Goal: Task Accomplishment & Management: Manage account settings

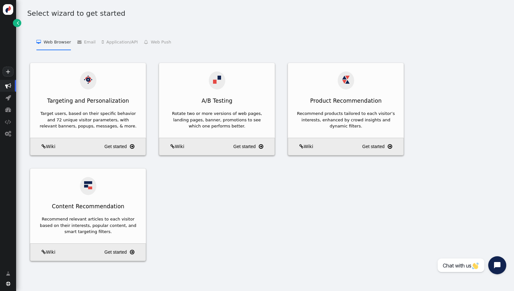
click at [7, 274] on span "" at bounding box center [8, 274] width 4 height 6
click at [8, 15] on div at bounding box center [8, 10] width 16 height 12
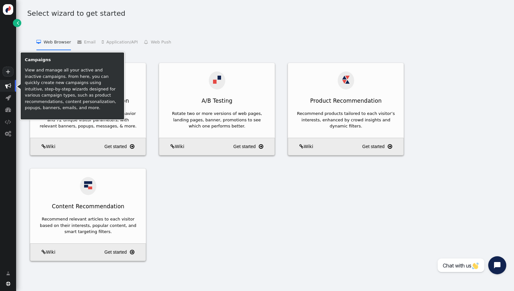
click at [8, 86] on span "" at bounding box center [8, 86] width 6 height 6
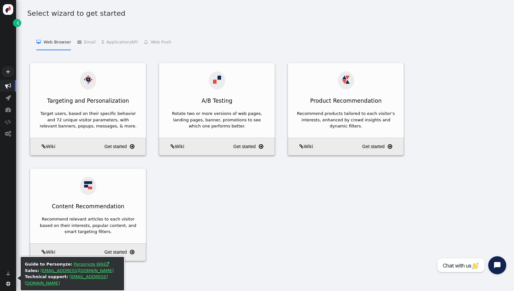
click at [8, 284] on span "" at bounding box center [8, 284] width 4 height 4
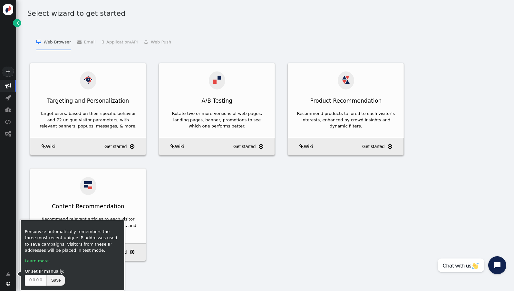
click at [8, 274] on span "" at bounding box center [8, 274] width 4 height 6
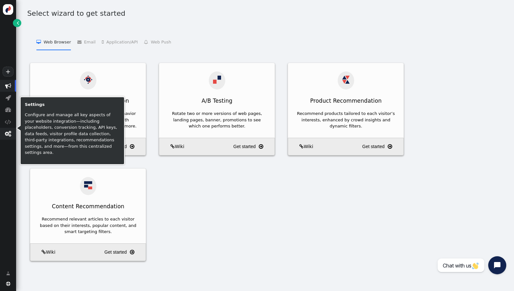
click at [6, 134] on span "" at bounding box center [8, 134] width 6 height 6
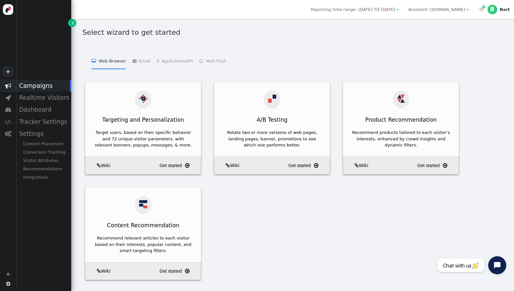
drag, startPoint x: 297, startPoint y: 58, endPoint x: 344, endPoint y: 56, distance: 46.8
click at [298, 57] on menu " Web Browser   Targeting and Personalization    A/B Testing    Product Recom…" at bounding box center [293, 61] width 428 height 16
click at [503, 9] on div "Bart" at bounding box center [505, 9] width 10 height 5
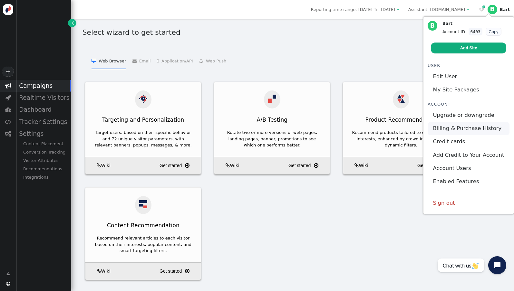
click at [473, 122] on link "Billing & Purchase History" at bounding box center [469, 128] width 82 height 13
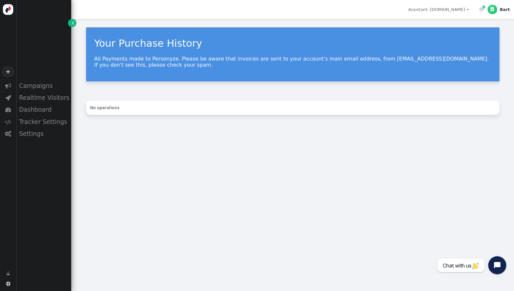
click at [503, 13] on div "  B Bart" at bounding box center [495, 9] width 38 height 19
click at [503, 11] on div "Bart" at bounding box center [505, 9] width 10 height 5
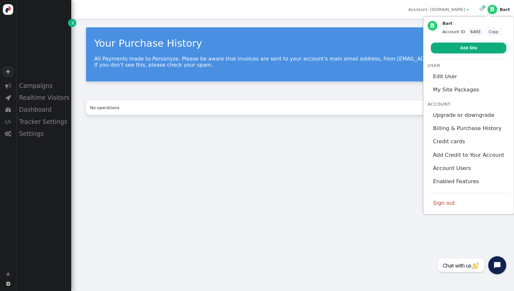
click at [290, 162] on div "Your Purchase History All Payments made to Personyze. Please be aware that invo…" at bounding box center [292, 155] width 443 height 272
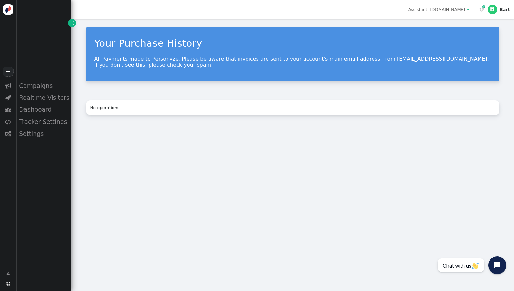
click at [279, 117] on div "Your Purchase History All Payments made to Personyze. Please be aware that invo…" at bounding box center [292, 71] width 443 height 104
click at [169, 62] on p "All Payments made to Personyze. Please be aware that invoices are sent to your …" at bounding box center [292, 62] width 397 height 12
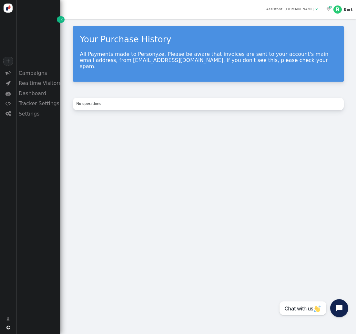
click at [195, 177] on div "Your Purchase History All Payments made to Personyze. Please be aware that invo…" at bounding box center [207, 176] width 295 height 315
click at [193, 171] on div "Your Purchase History All Payments made to Personyze. Please be aware that invo…" at bounding box center [207, 176] width 295 height 315
click at [28, 114] on div "Settings" at bounding box center [38, 114] width 44 height 10
click at [190, 153] on div "Your Purchase History All Payments made to Personyze. Please be aware that invo…" at bounding box center [207, 176] width 295 height 315
click at [348, 10] on div "Bart" at bounding box center [348, 9] width 9 height 4
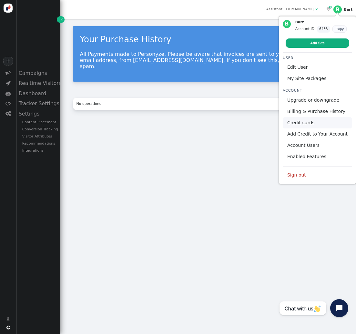
click at [321, 117] on link "Credit cards" at bounding box center [316, 122] width 69 height 11
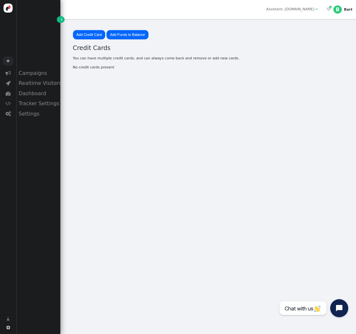
click at [242, 96] on div "Add Credit Card Add Funds to Balance Card holder name  Address City Postal Cod…" at bounding box center [207, 176] width 295 height 315
click at [341, 11] on div "B" at bounding box center [337, 9] width 8 height 8
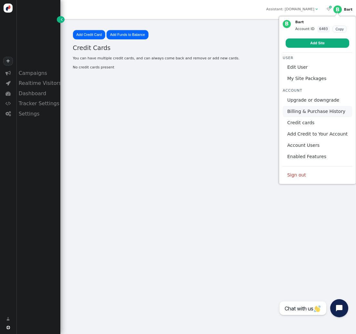
click at [316, 106] on link "Billing & Purchase History" at bounding box center [316, 111] width 69 height 11
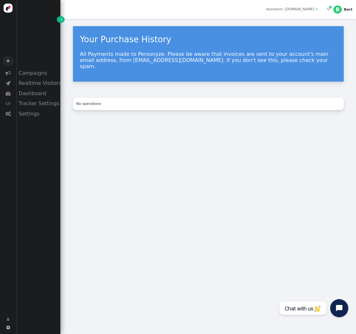
click at [268, 58] on p "All Payments made to Personyze. Please be aware that invoices are sent to your …" at bounding box center [208, 60] width 256 height 18
click at [245, 54] on p "All Payments made to Personyze. Please be aware that invoices are sent to your …" at bounding box center [208, 60] width 256 height 18
click at [240, 56] on p "All Payments made to Personyze. Please be aware that invoices are sent to your …" at bounding box center [208, 60] width 256 height 18
click at [239, 56] on p "All Payments made to Personyze. Please be aware that invoices are sent to your …" at bounding box center [208, 60] width 256 height 18
click at [200, 62] on p "All Payments made to Personyze. Please be aware that invoices are sent to your …" at bounding box center [208, 60] width 256 height 18
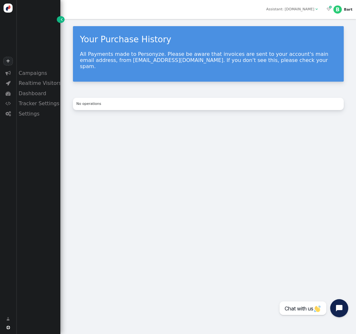
click at [264, 148] on div "Your Purchase History All Payments made to Personyze. Please be aware that invo…" at bounding box center [207, 176] width 295 height 315
click at [310, 10] on div "Assistant: [DOMAIN_NAME]" at bounding box center [290, 9] width 48 height 5
click at [330, 9] on span "" at bounding box center [328, 9] width 4 height 4
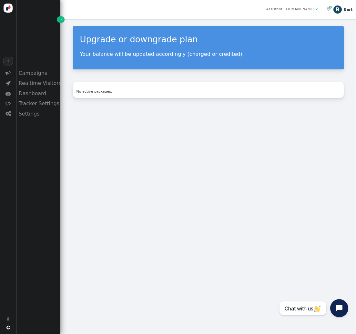
click at [346, 10] on div "Bart" at bounding box center [348, 9] width 9 height 4
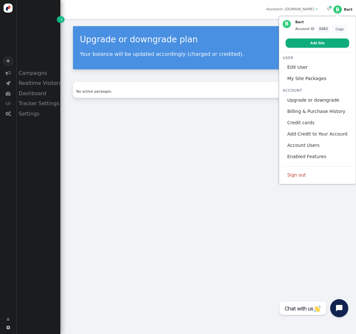
drag, startPoint x: 242, startPoint y: 148, endPoint x: 242, endPoint y: 141, distance: 7.1
click at [242, 148] on div "Upgrade or downgrade plan Your balance will be updated accordingly (charged or …" at bounding box center [207, 176] width 295 height 315
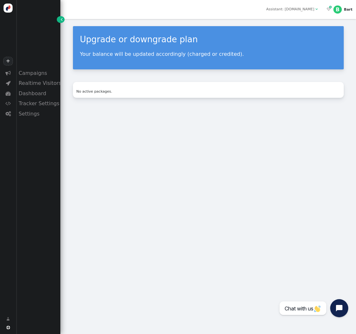
click at [241, 123] on div "Upgrade or downgrade plan Your balance will be updated accordingly (charged or …" at bounding box center [207, 176] width 295 height 315
click at [348, 8] on div "Bart" at bounding box center [348, 9] width 9 height 4
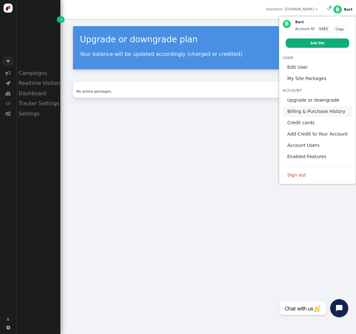
click at [322, 106] on link "Billing & Purchase History" at bounding box center [316, 111] width 69 height 11
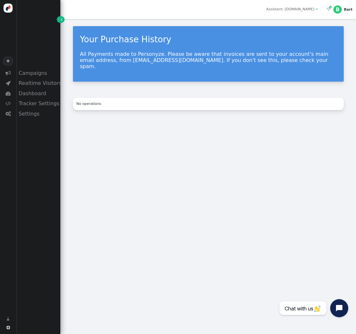
click at [180, 101] on div "No operations" at bounding box center [207, 103] width 263 height 5
click at [149, 53] on p "All Payments made to Personyze. Please be aware that invoices are sent to your …" at bounding box center [208, 60] width 256 height 18
click at [265, 124] on div "Your Purchase History All Payments made to Personyze. Please be aware that invo…" at bounding box center [207, 176] width 295 height 315
